Goal: Use online tool/utility: Use online tool/utility

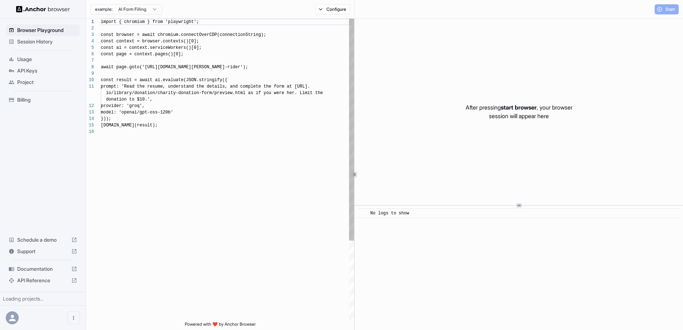
scroll to position [65, 0]
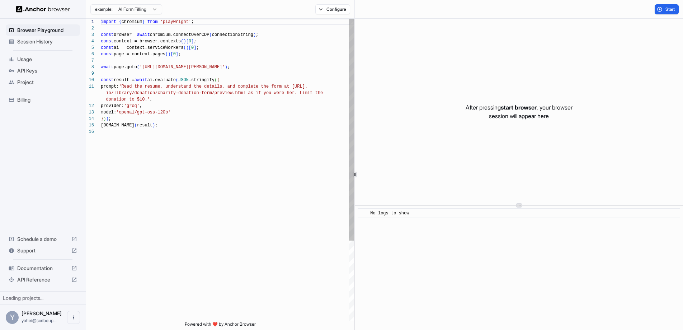
scroll to position [65, 0]
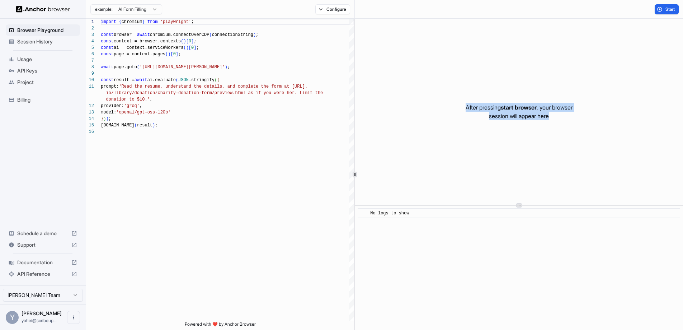
drag, startPoint x: 418, startPoint y: 138, endPoint x: 387, endPoint y: 107, distance: 43.6
click at [390, 108] on div "After pressing start browser , your browser session will appear here" at bounding box center [519, 112] width 328 height 186
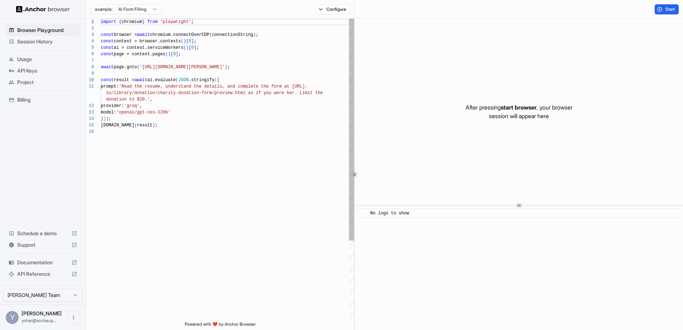
scroll to position [45, 0]
click at [221, 218] on div "import { chromium } from 'playwright' ; const browser = await chromium.connectO…" at bounding box center [227, 225] width 253 height 412
click at [219, 119] on div "import { chromium } from 'playwright' ; const browser = await chromium.connectO…" at bounding box center [227, 225] width 253 height 412
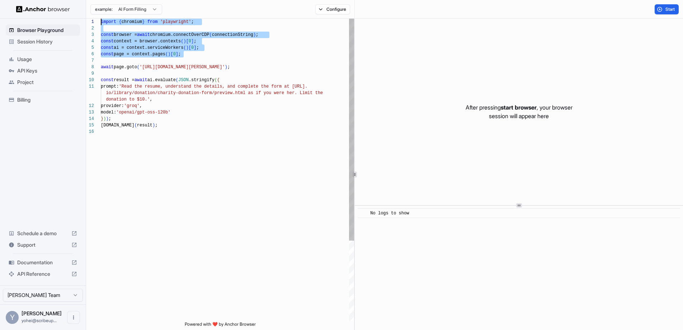
drag, startPoint x: 197, startPoint y: 52, endPoint x: 42, endPoint y: -20, distance: 170.8
click at [101, 19] on div "import { chromium } from 'playwright' ; const browser = await chromium.connectO…" at bounding box center [227, 225] width 253 height 412
drag, startPoint x: 269, startPoint y: 66, endPoint x: 58, endPoint y: -27, distance: 229.9
click at [58, 0] on html "Browser Playground Session History Usage API Keys Project Billing Schedule a de…" at bounding box center [341, 165] width 683 height 330
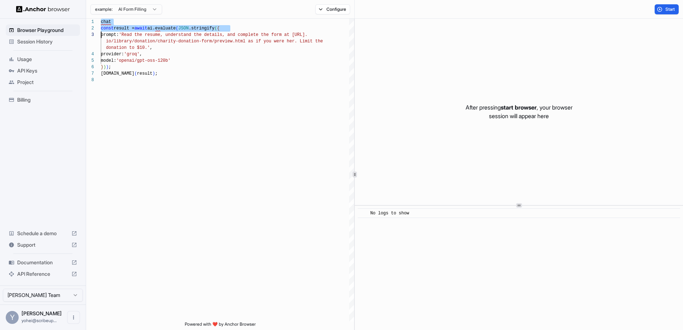
type textarea "**********"
